Goal: Find contact information: Find contact information

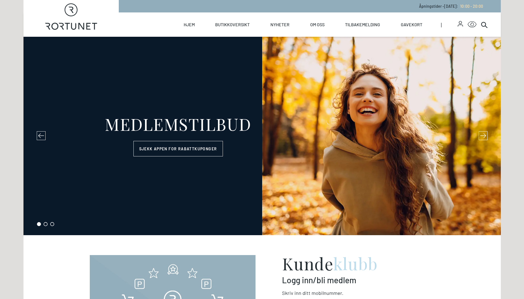
select select "NO"
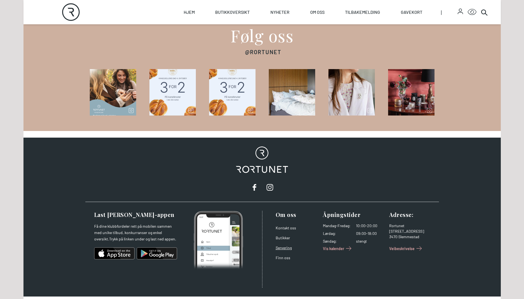
scroll to position [855, 0]
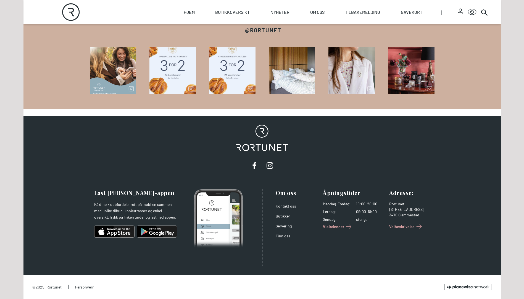
click at [283, 208] on link "Kontakt oss" at bounding box center [286, 206] width 20 height 5
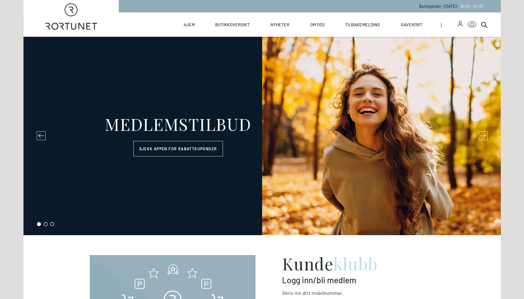
select select "NO"
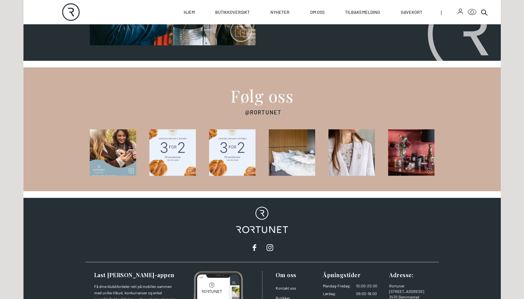
scroll to position [855, 0]
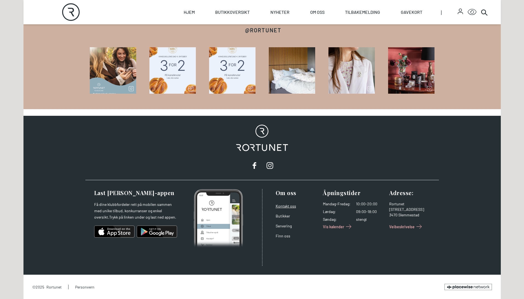
click at [288, 204] on link "Kontakt oss" at bounding box center [286, 206] width 20 height 5
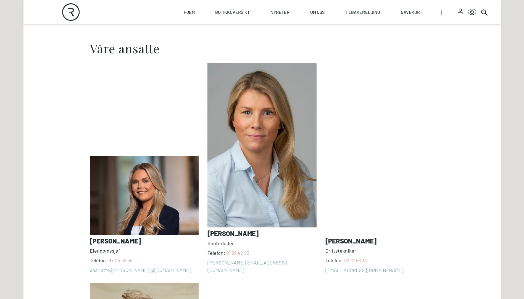
scroll to position [414, 0]
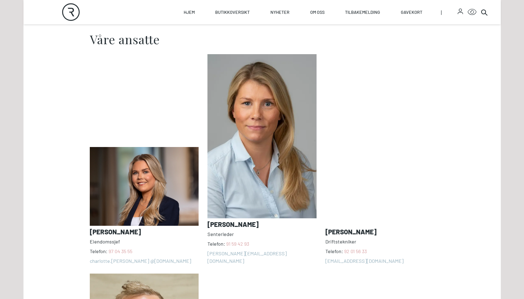
drag, startPoint x: 260, startPoint y: 227, endPoint x: 224, endPoint y: 223, distance: 36.7
click at [224, 223] on h3 "Heidi Koppangen" at bounding box center [261, 224] width 109 height 8
click at [230, 241] on link "91 59 42 93" at bounding box center [237, 244] width 23 height 6
click at [371, 93] on address "Dagfinn Eriksen Driftstekniker Telefon: 92 01 56 33 dagfinn@rortunet.no" at bounding box center [379, 159] width 109 height 210
